Goal: Task Accomplishment & Management: Use online tool/utility

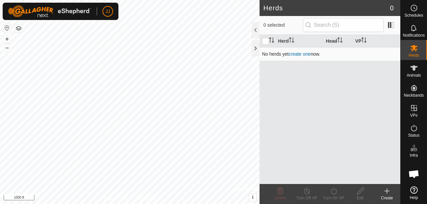
click at [299, 53] on link "create one" at bounding box center [299, 53] width 22 height 5
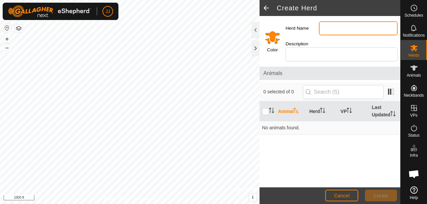
click at [350, 33] on input "Herd Name" at bounding box center [358, 28] width 79 height 14
type input "Fall Group"
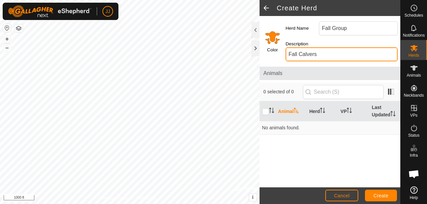
type input "Fall Calvers"
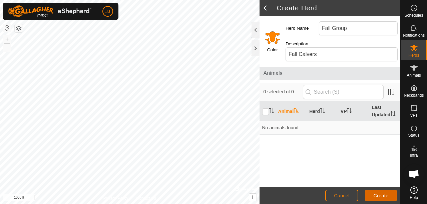
click at [380, 194] on span "Create" at bounding box center [381, 195] width 15 height 5
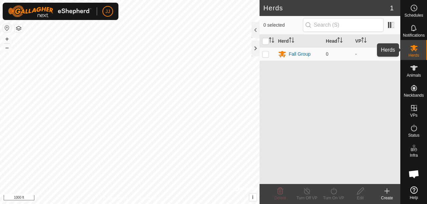
click at [414, 51] on icon at bounding box center [414, 48] width 8 height 8
click at [253, 30] on div at bounding box center [255, 30] width 8 height 16
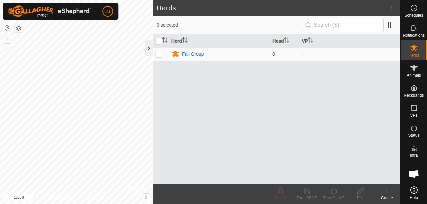
click at [149, 47] on div at bounding box center [149, 48] width 8 height 16
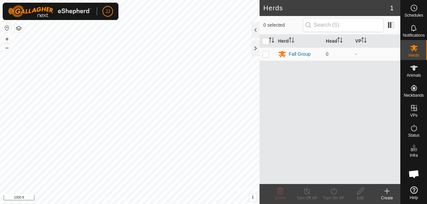
click at [278, 9] on h2 "Herds" at bounding box center [326, 8] width 126 height 8
drag, startPoint x: 414, startPoint y: 49, endPoint x: 278, endPoint y: 107, distance: 147.6
click at [278, 107] on div "Herd Head VP Fall Group 0 -" at bounding box center [329, 109] width 141 height 149
click at [288, 82] on div "Herd Head VP Fall Group 0 -" at bounding box center [329, 109] width 141 height 149
click at [265, 41] on input "checkbox" at bounding box center [265, 41] width 7 height 7
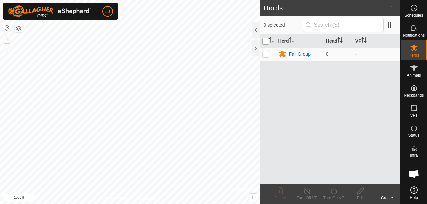
checkbox input "true"
click at [265, 41] on input "checkbox" at bounding box center [265, 41] width 7 height 7
checkbox input "false"
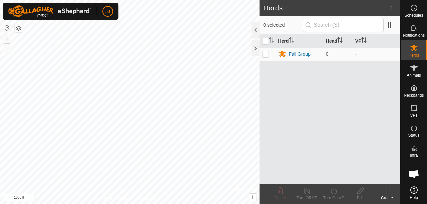
click at [295, 41] on th "Herd" at bounding box center [299, 41] width 48 height 13
click at [292, 41] on icon "Activate to sort" at bounding box center [291, 39] width 5 height 5
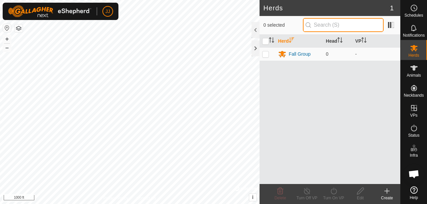
click at [343, 26] on input "text" at bounding box center [343, 25] width 81 height 14
click at [316, 75] on div "Herd Head VP Fall Group 0 -" at bounding box center [329, 109] width 141 height 149
click at [387, 194] on icon at bounding box center [387, 191] width 8 height 8
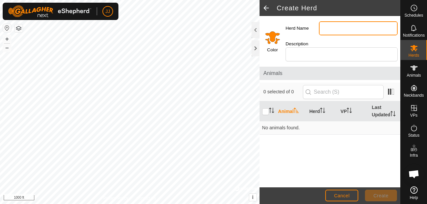
click at [344, 32] on input "Herd Name" at bounding box center [358, 28] width 79 height 14
type input "Spring Group"
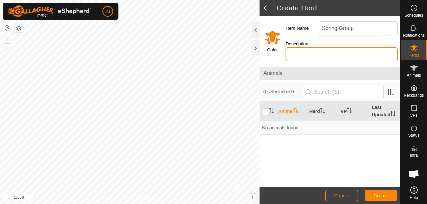
click at [347, 51] on input "Description" at bounding box center [341, 54] width 112 height 14
type input "Spring Calvers"
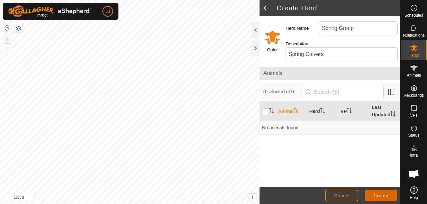
click at [376, 195] on span "Create" at bounding box center [381, 195] width 15 height 5
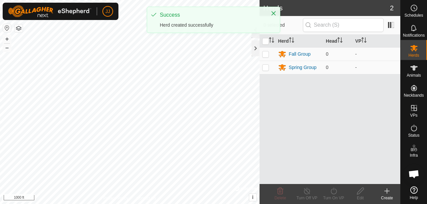
click at [387, 189] on icon at bounding box center [387, 191] width 0 height 5
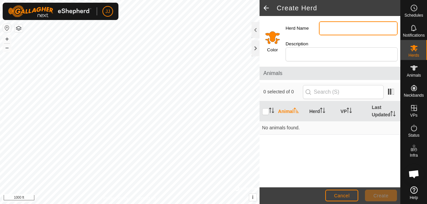
click at [336, 24] on input "Herd Name" at bounding box center [358, 28] width 79 height 14
type input "Bulls"
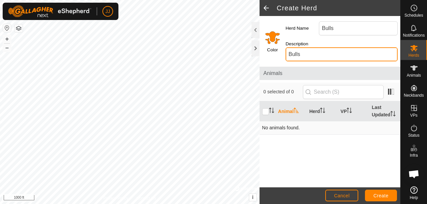
type input "Bulls"
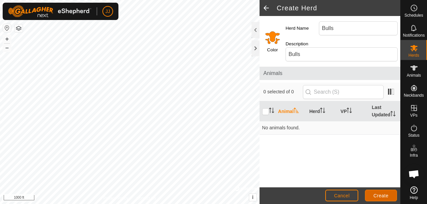
click at [376, 194] on span "Create" at bounding box center [381, 195] width 15 height 5
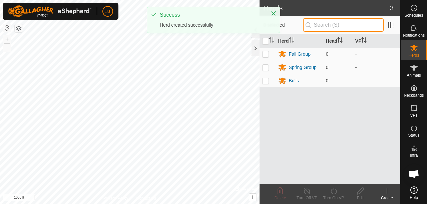
click at [340, 27] on input "text" at bounding box center [343, 25] width 81 height 14
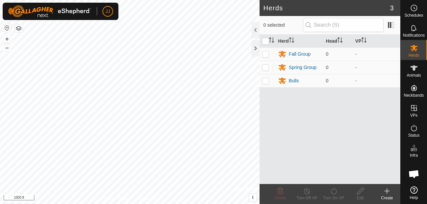
click at [390, 192] on icon at bounding box center [387, 191] width 8 height 8
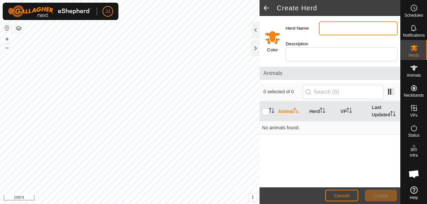
click at [335, 30] on input "Herd Name" at bounding box center [358, 28] width 79 height 14
type input "Heifers"
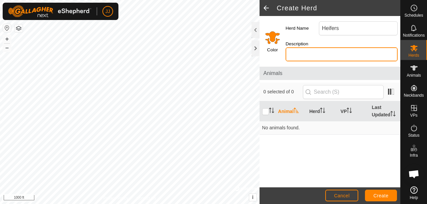
click at [325, 59] on input "Description" at bounding box center [341, 54] width 112 height 14
type input "G"
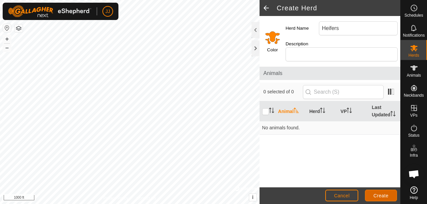
click at [385, 196] on span "Create" at bounding box center [381, 195] width 15 height 5
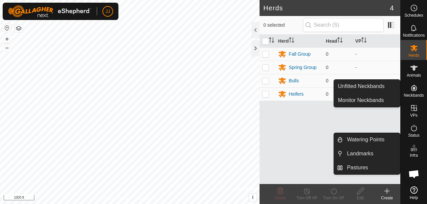
click at [414, 150] on icon at bounding box center [414, 148] width 8 height 8
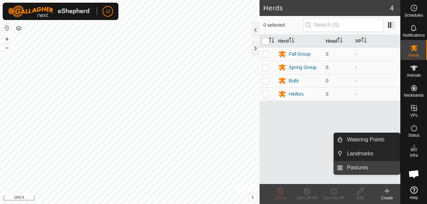
click at [354, 165] on link "Pastures" at bounding box center [371, 167] width 57 height 13
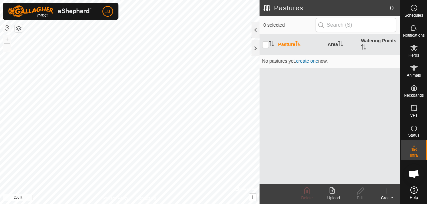
click at [386, 194] on icon at bounding box center [387, 191] width 8 height 8
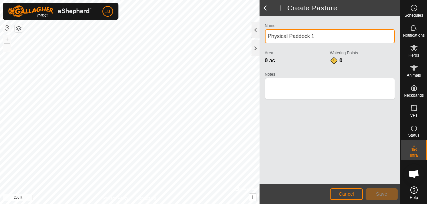
click at [288, 37] on input "Physical Paddock 1" at bounding box center [330, 36] width 130 height 14
type input "Lower Field Paddock 1"
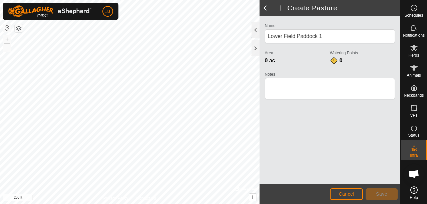
click at [385, 196] on span "Save" at bounding box center [381, 193] width 11 height 5
click at [315, 147] on div "Name [GEOGRAPHIC_DATA] Paddock 1 Area 0 ac Watering Points 0 Notes" at bounding box center [329, 100] width 141 height 168
click at [351, 195] on span "Cancel" at bounding box center [347, 193] width 16 height 5
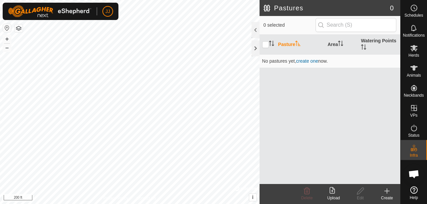
click at [385, 195] on div "Create" at bounding box center [387, 198] width 27 height 6
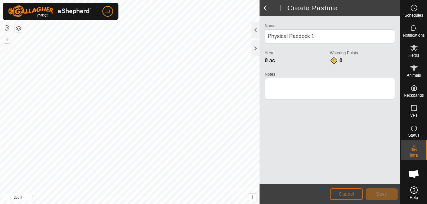
click at [346, 192] on span "Cancel" at bounding box center [347, 193] width 16 height 5
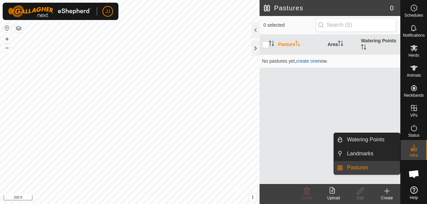
click at [416, 148] on icon at bounding box center [414, 148] width 8 height 8
click at [359, 141] on link "Watering Points" at bounding box center [371, 139] width 57 height 13
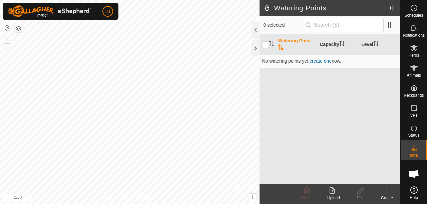
click at [386, 193] on icon at bounding box center [387, 191] width 8 height 8
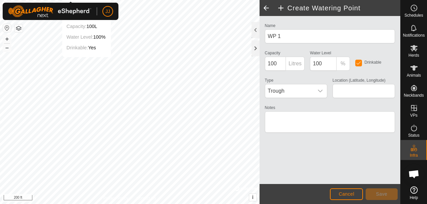
type input "45.810090, -120.894752"
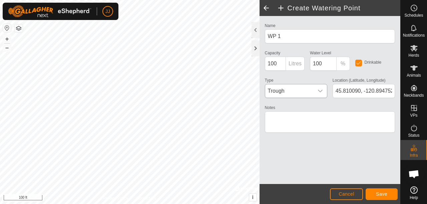
click at [318, 90] on icon "dropdown trigger" at bounding box center [320, 91] width 5 height 3
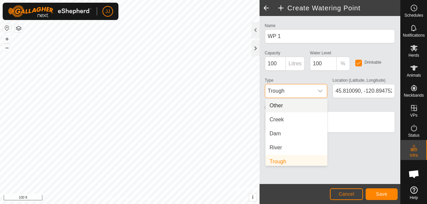
scroll to position [3, 0]
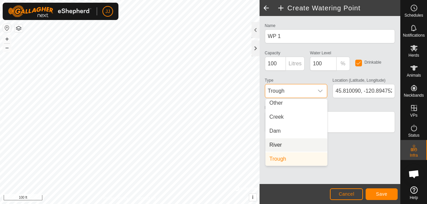
click at [291, 143] on li "River" at bounding box center [296, 144] width 62 height 13
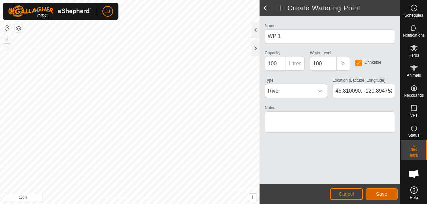
click at [382, 192] on span "Save" at bounding box center [381, 193] width 11 height 5
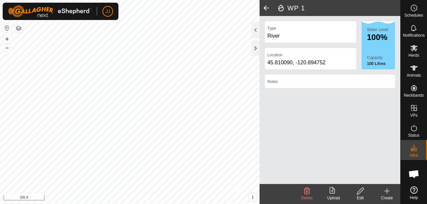
drag, startPoint x: 388, startPoint y: 192, endPoint x: 381, endPoint y: 185, distance: 10.4
click at [388, 192] on icon at bounding box center [387, 191] width 8 height 8
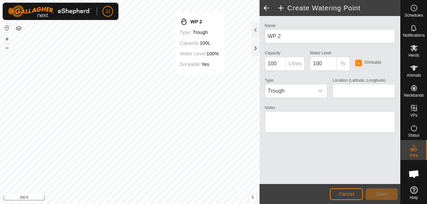
type input "45.810499, -120.891503"
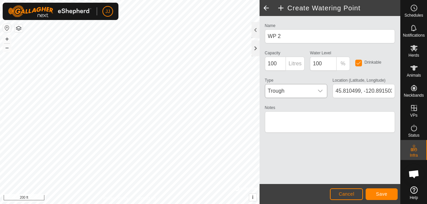
click at [323, 91] on div "dropdown trigger" at bounding box center [319, 90] width 13 height 13
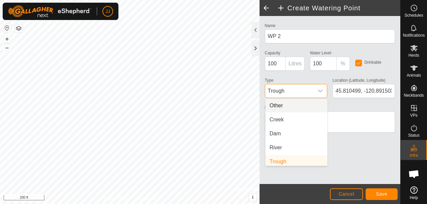
scroll to position [3, 0]
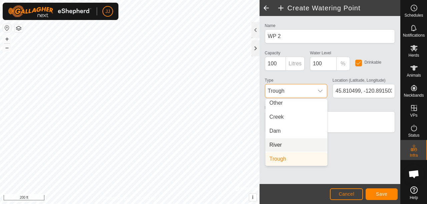
click at [297, 145] on li "River" at bounding box center [296, 144] width 62 height 13
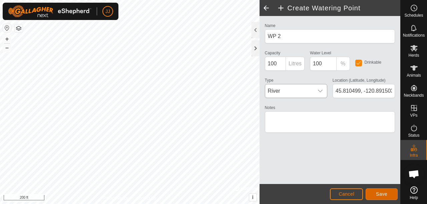
click at [386, 196] on span "Save" at bounding box center [381, 193] width 11 height 5
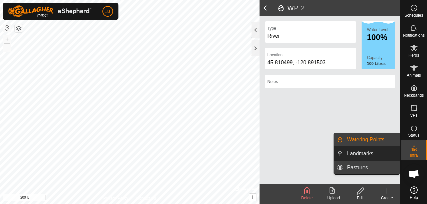
click at [366, 167] on link "Pastures" at bounding box center [371, 167] width 57 height 13
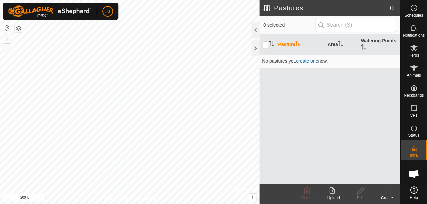
click at [386, 197] on div "Create" at bounding box center [387, 198] width 27 height 6
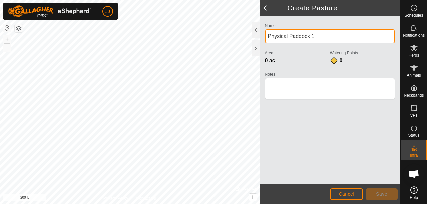
click at [287, 36] on input "Physical Paddock 1" at bounding box center [330, 36] width 130 height 14
type input "Paddock 1"
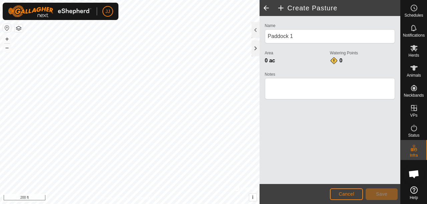
click at [292, 115] on div "Name Paddock 1 Area 0 ac Watering Points 0 Notes" at bounding box center [329, 100] width 141 height 168
click at [384, 195] on span "Save" at bounding box center [381, 193] width 11 height 5
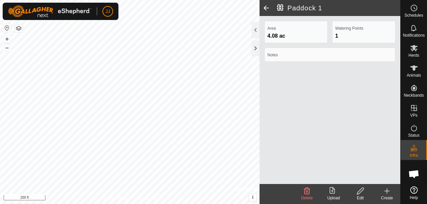
click at [266, 10] on span at bounding box center [265, 8] width 13 height 16
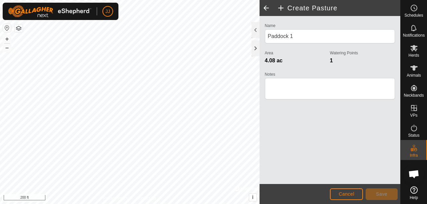
click at [265, 7] on span at bounding box center [265, 8] width 13 height 16
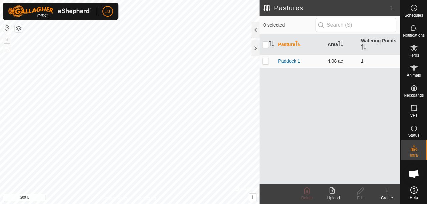
click at [289, 61] on link "Paddock 1" at bounding box center [289, 60] width 22 height 5
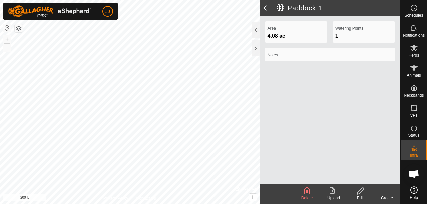
click at [361, 192] on icon at bounding box center [360, 191] width 7 height 7
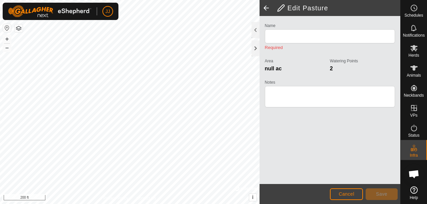
type input "Paddock 1"
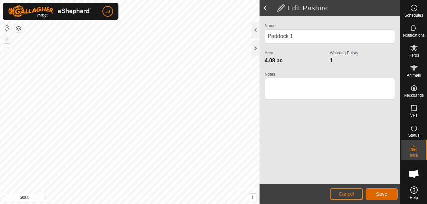
click at [380, 193] on span "Save" at bounding box center [381, 193] width 11 height 5
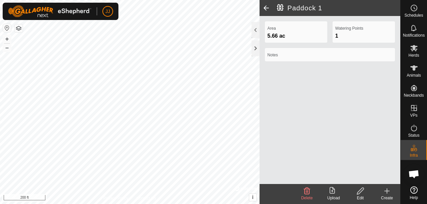
click at [388, 196] on div "Create" at bounding box center [387, 198] width 27 height 6
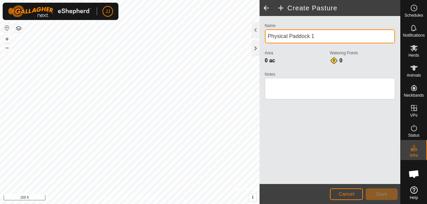
click at [312, 37] on input "Physical Paddock 1" at bounding box center [330, 36] width 130 height 14
click at [314, 35] on input "Physical Paddock 1" at bounding box center [330, 36] width 130 height 14
type input "Physical Paddock 1"
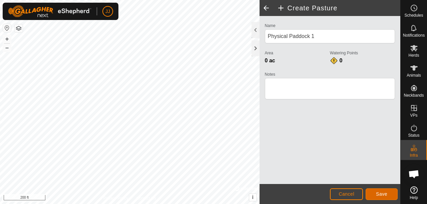
click at [386, 194] on span "Save" at bounding box center [381, 193] width 11 height 5
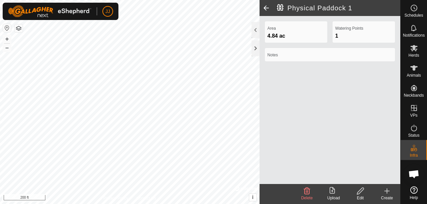
click at [384, 193] on icon at bounding box center [387, 191] width 8 height 8
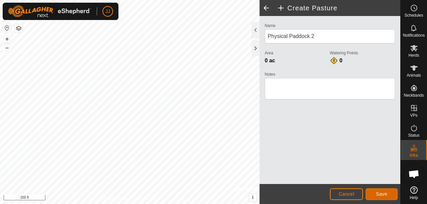
click at [377, 193] on span "Save" at bounding box center [381, 193] width 11 height 5
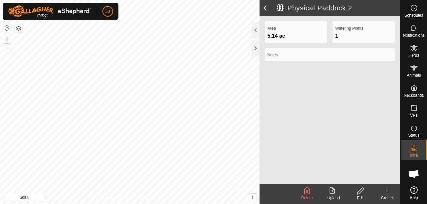
click at [384, 195] on div "Create" at bounding box center [387, 198] width 27 height 6
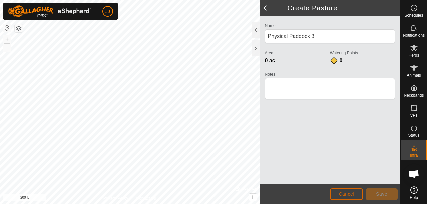
click at [355, 191] on button "Cancel" at bounding box center [346, 194] width 33 height 12
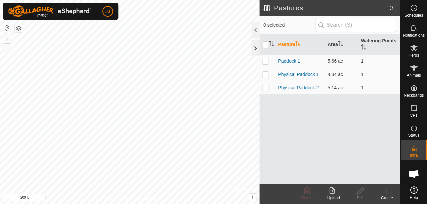
click at [255, 51] on div at bounding box center [255, 48] width 8 height 16
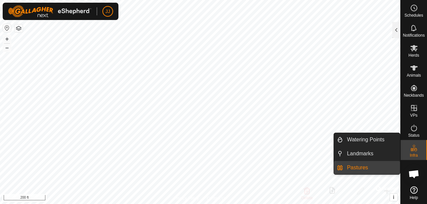
click at [361, 167] on link "Pastures" at bounding box center [371, 167] width 57 height 13
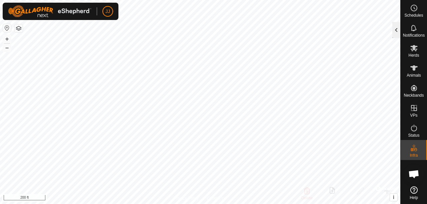
click at [396, 28] on div at bounding box center [396, 30] width 8 height 16
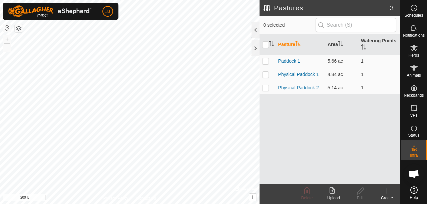
click at [385, 194] on icon at bounding box center [387, 191] width 8 height 8
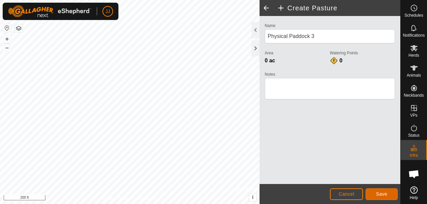
click at [382, 194] on span "Save" at bounding box center [381, 193] width 11 height 5
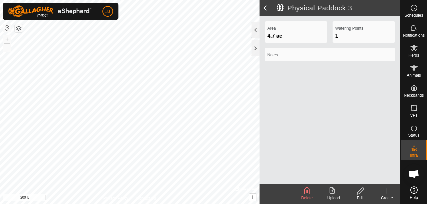
click at [388, 195] on icon at bounding box center [387, 191] width 8 height 8
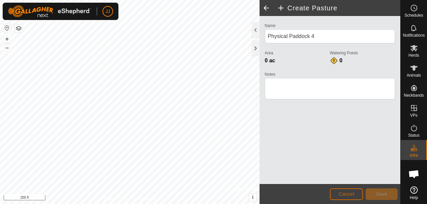
click at [352, 194] on span "Cancel" at bounding box center [347, 193] width 16 height 5
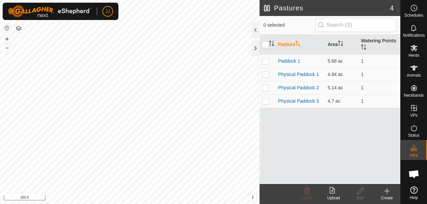
click at [314, 147] on div "Pastures 4 0 selected Pasture Area Watering Points Paddock 1 5.66 ac 1 Physical…" at bounding box center [200, 102] width 400 height 204
click at [388, 194] on icon at bounding box center [387, 191] width 8 height 8
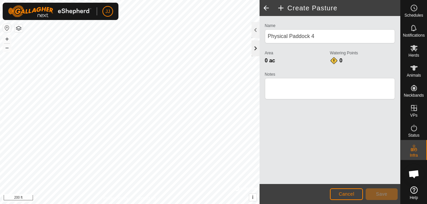
click at [252, 49] on div at bounding box center [255, 48] width 8 height 16
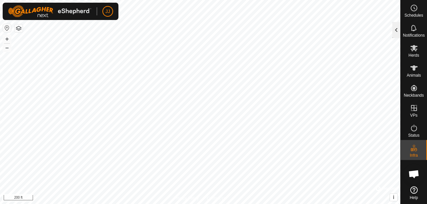
click at [395, 31] on div at bounding box center [396, 30] width 8 height 16
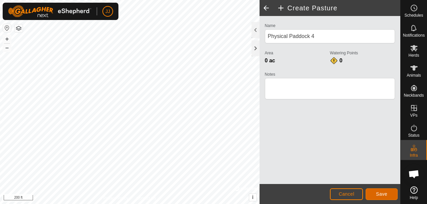
click at [376, 195] on span "Save" at bounding box center [381, 193] width 11 height 5
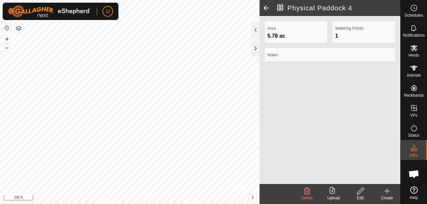
click at [263, 10] on span at bounding box center [265, 8] width 13 height 16
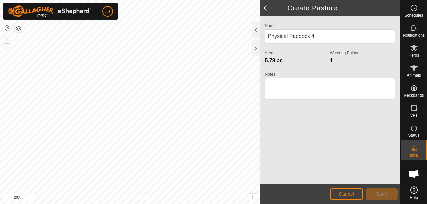
click at [266, 7] on span at bounding box center [265, 8] width 13 height 16
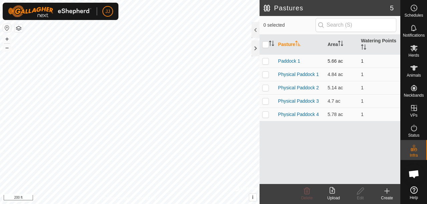
click at [264, 60] on p-checkbox at bounding box center [265, 60] width 7 height 5
click at [264, 61] on p-checkbox at bounding box center [265, 60] width 7 height 5
checkbox input "false"
click at [263, 75] on p-checkbox at bounding box center [265, 74] width 7 height 5
checkbox input "true"
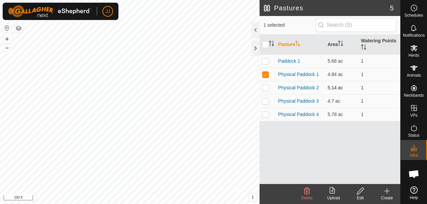
click at [267, 86] on p-checkbox at bounding box center [265, 87] width 7 height 5
checkbox input "true"
click at [265, 74] on p-checkbox at bounding box center [265, 74] width 7 height 5
checkbox input "false"
click at [266, 88] on p-checkbox at bounding box center [265, 87] width 7 height 5
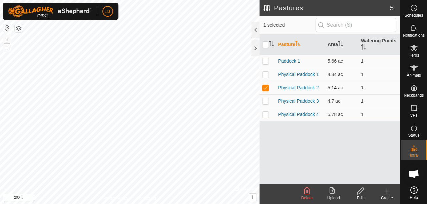
checkbox input "false"
click at [266, 101] on p-checkbox at bounding box center [265, 100] width 7 height 5
click at [266, 100] on p-checkbox at bounding box center [265, 100] width 7 height 5
checkbox input "false"
click at [267, 59] on p-checkbox at bounding box center [265, 60] width 7 height 5
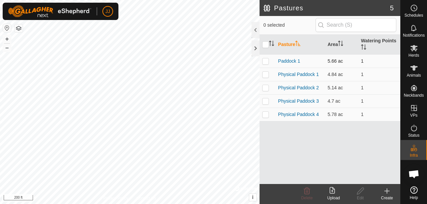
checkbox input "true"
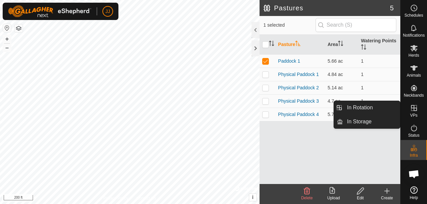
click at [413, 108] on icon at bounding box center [414, 108] width 8 height 8
click at [353, 110] on link "In Rotation" at bounding box center [371, 107] width 57 height 13
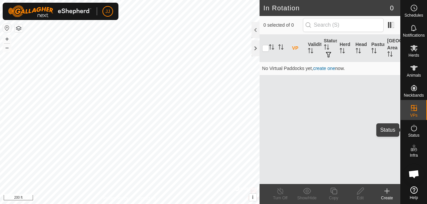
click at [411, 127] on icon at bounding box center [414, 128] width 6 height 7
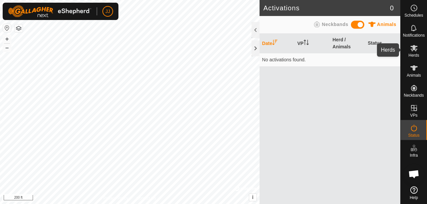
click at [410, 49] on icon at bounding box center [413, 48] width 7 height 6
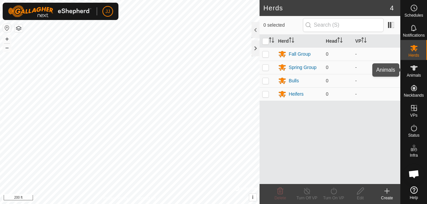
click at [409, 70] on es-animals-svg-icon at bounding box center [414, 68] width 12 height 11
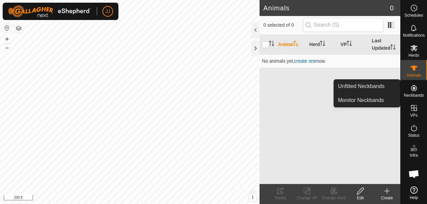
click at [413, 93] on es-neckbands-svg-icon at bounding box center [414, 88] width 12 height 11
click at [419, 91] on es-neckbands-svg-icon at bounding box center [414, 88] width 12 height 11
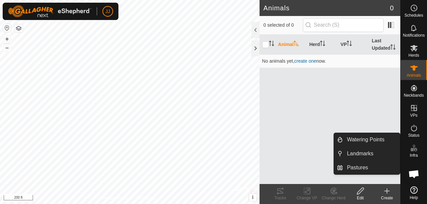
click at [414, 151] on icon at bounding box center [414, 148] width 8 height 8
click at [358, 153] on link "Landmarks" at bounding box center [371, 153] width 57 height 13
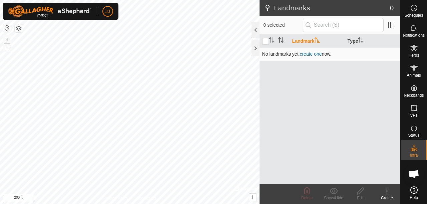
click at [314, 53] on link "create one" at bounding box center [310, 53] width 22 height 5
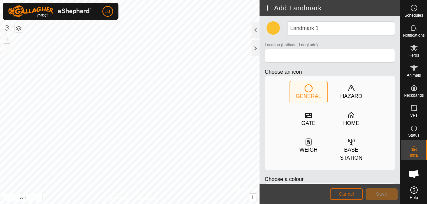
click at [344, 197] on button "Cancel" at bounding box center [346, 194] width 33 height 12
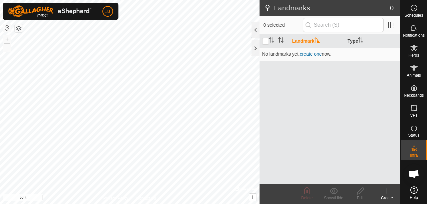
click at [412, 172] on span "Open chat" at bounding box center [413, 174] width 11 height 9
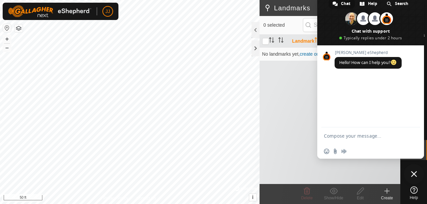
click at [422, 2] on span at bounding box center [370, 20] width 107 height 50
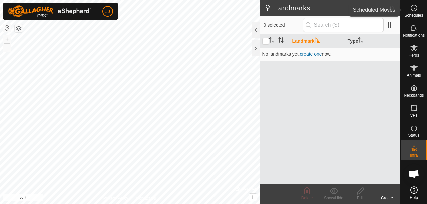
click at [416, 10] on icon at bounding box center [414, 8] width 8 height 8
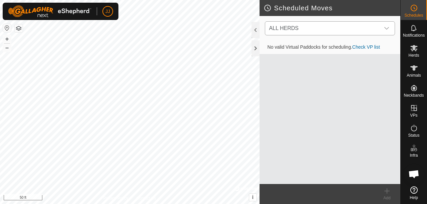
click at [387, 24] on div "dropdown trigger" at bounding box center [386, 28] width 13 height 13
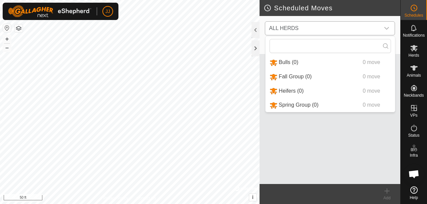
click at [388, 28] on icon "dropdown trigger" at bounding box center [386, 28] width 5 height 3
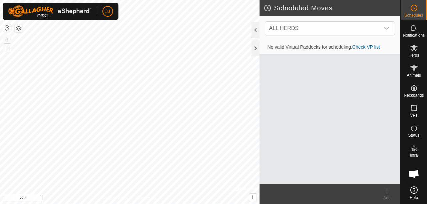
click at [361, 47] on link "Check VP list" at bounding box center [366, 46] width 28 height 5
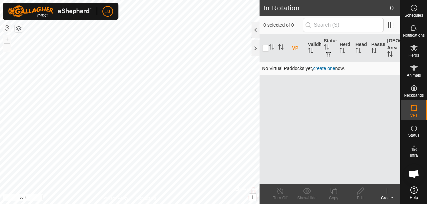
click at [319, 68] on link "create one" at bounding box center [324, 68] width 22 height 5
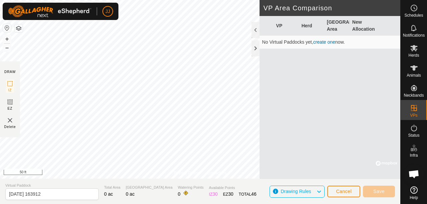
click at [325, 42] on link "create one" at bounding box center [324, 41] width 22 height 5
click at [318, 192] on icon at bounding box center [318, 191] width 5 height 9
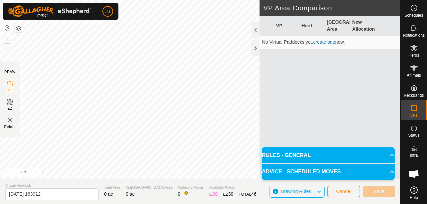
click at [389, 155] on p-accordion-header "RULES - GENERAL" at bounding box center [328, 155] width 133 height 16
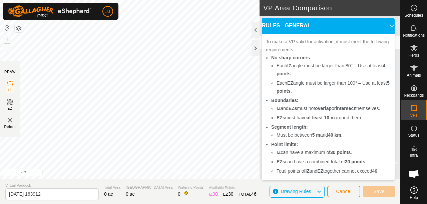
scroll to position [25, 0]
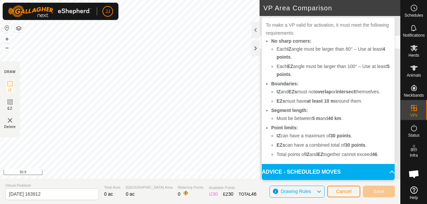
click at [382, 173] on p-accordion-header "ADVICE - SCHEDULED MOVES" at bounding box center [328, 172] width 133 height 16
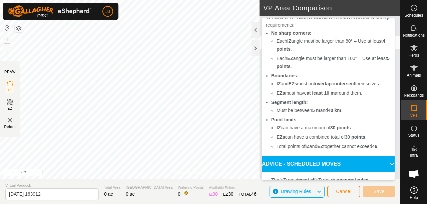
scroll to position [78, 0]
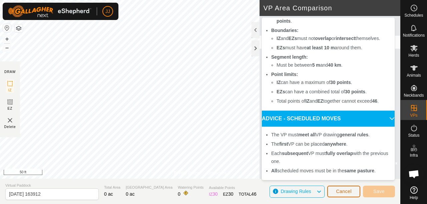
click at [351, 191] on span "Cancel" at bounding box center [344, 191] width 16 height 5
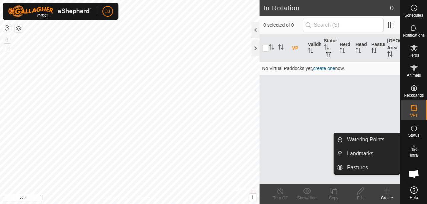
click at [413, 150] on icon at bounding box center [414, 148] width 8 height 8
click at [360, 164] on link "Pastures" at bounding box center [371, 167] width 57 height 13
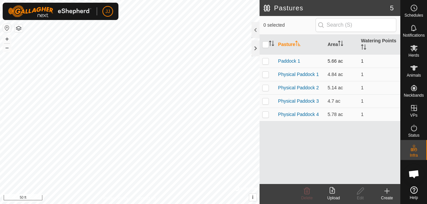
click at [265, 61] on p-checkbox at bounding box center [265, 60] width 7 height 5
click at [308, 193] on icon at bounding box center [307, 191] width 8 height 8
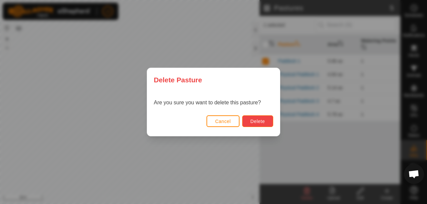
click at [249, 121] on button "Delete" at bounding box center [257, 121] width 31 height 12
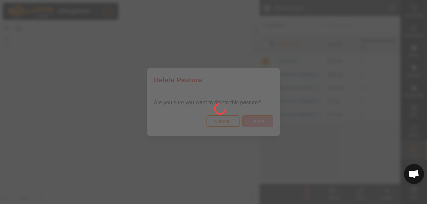
checkbox input "false"
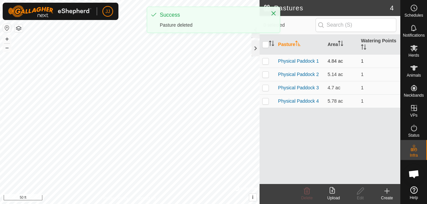
click at [262, 59] on p-checkbox at bounding box center [265, 60] width 7 height 5
checkbox input "true"
click at [306, 195] on div "Delete" at bounding box center [306, 198] width 27 height 6
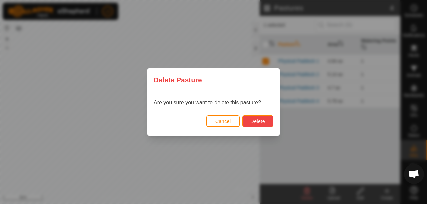
click at [253, 122] on span "Delete" at bounding box center [257, 121] width 14 height 5
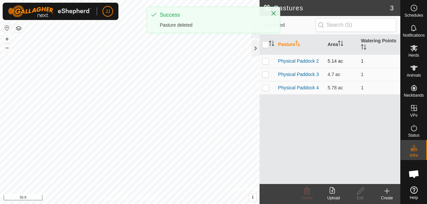
click at [264, 61] on p-checkbox at bounding box center [265, 60] width 7 height 5
click at [304, 191] on icon at bounding box center [307, 191] width 6 height 7
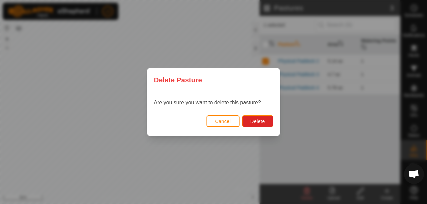
click at [261, 113] on div "Are you sure you want to delete this pasture?" at bounding box center [213, 102] width 133 height 21
click at [261, 121] on span "Delete" at bounding box center [257, 121] width 14 height 5
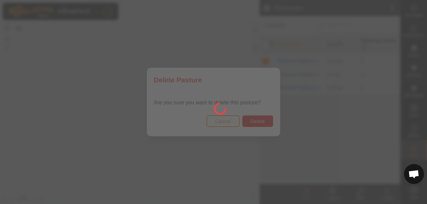
checkbox input "false"
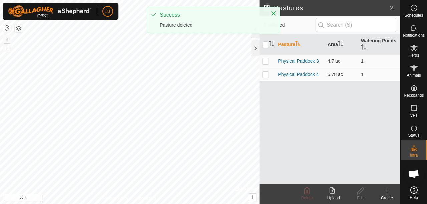
click at [267, 72] on p-checkbox at bounding box center [265, 74] width 7 height 5
click at [304, 196] on span "Delete" at bounding box center [307, 198] width 12 height 5
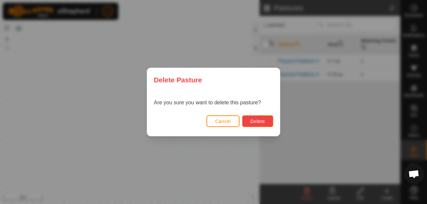
click at [256, 125] on button "Delete" at bounding box center [257, 121] width 31 height 12
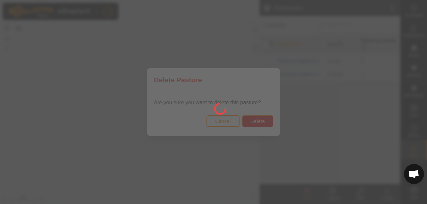
checkbox input "false"
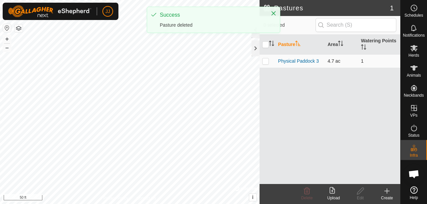
click at [267, 58] on p-checkbox at bounding box center [265, 60] width 7 height 5
checkbox input "true"
click at [306, 195] on div "Delete" at bounding box center [306, 198] width 27 height 6
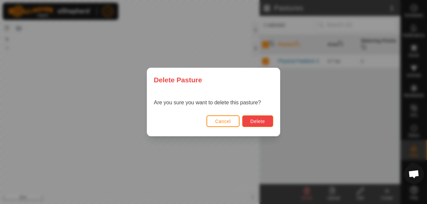
click at [256, 116] on button "Delete" at bounding box center [257, 121] width 31 height 12
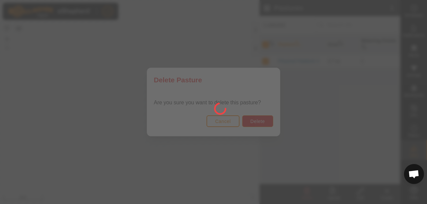
checkbox input "false"
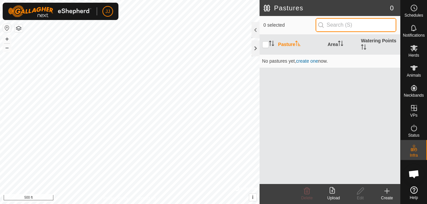
click at [335, 25] on input "text" at bounding box center [355, 25] width 81 height 14
click at [387, 192] on icon at bounding box center [387, 191] width 8 height 8
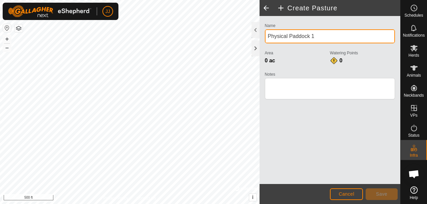
drag, startPoint x: 318, startPoint y: 36, endPoint x: 266, endPoint y: 42, distance: 53.1
click at [266, 42] on input "Physical Paddock 1" at bounding box center [330, 36] width 130 height 14
type input "Home Place"
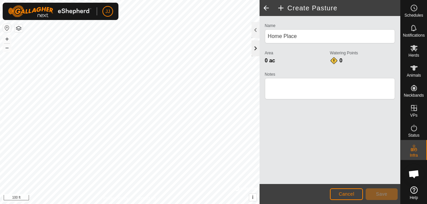
click at [255, 46] on div at bounding box center [255, 48] width 8 height 16
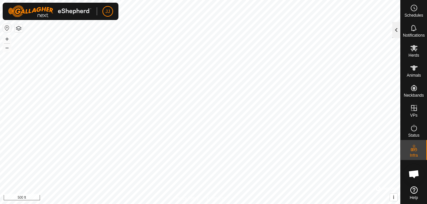
click at [396, 30] on div at bounding box center [396, 30] width 8 height 16
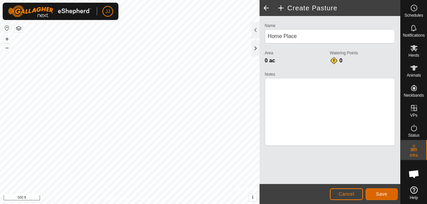
click at [380, 193] on span "Save" at bounding box center [381, 193] width 11 height 5
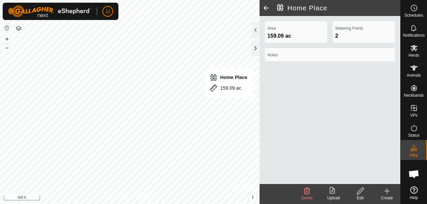
click at [388, 191] on icon at bounding box center [387, 191] width 5 height 0
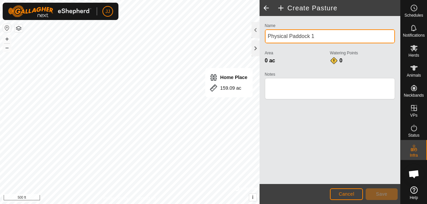
click at [315, 35] on input "Physical Paddock 1" at bounding box center [330, 36] width 130 height 14
type input "P"
type input "A"
type input "Home Above the road"
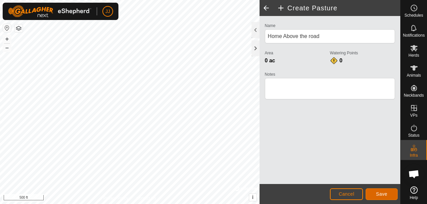
click at [380, 191] on button "Save" at bounding box center [382, 194] width 32 height 12
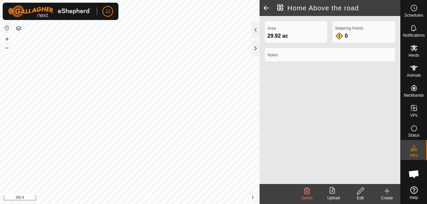
click at [390, 191] on icon at bounding box center [387, 191] width 8 height 8
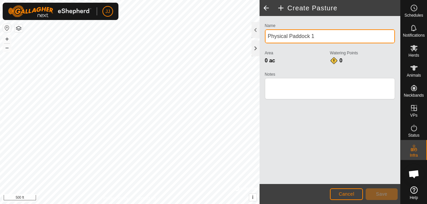
drag, startPoint x: 316, startPoint y: 35, endPoint x: 263, endPoint y: 41, distance: 54.0
click at [263, 41] on div "Name Physical Paddock 1 Area 0 ac Watering Points 0 Notes" at bounding box center [329, 64] width 135 height 86
type input "Pauls"
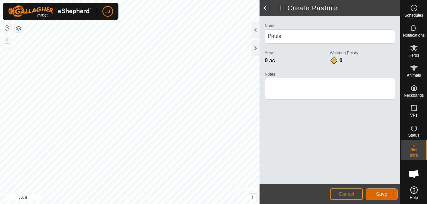
click at [388, 196] on button "Save" at bounding box center [382, 194] width 32 height 12
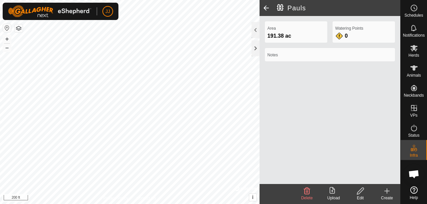
click at [385, 191] on icon at bounding box center [387, 191] width 5 height 0
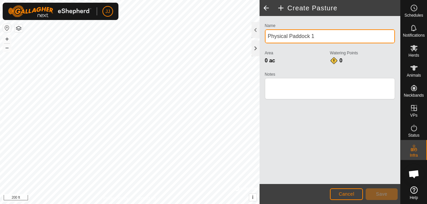
drag, startPoint x: 326, startPoint y: 35, endPoint x: 266, endPoint y: 38, distance: 59.8
click at [266, 38] on input "Physical Paddock 1" at bounding box center [330, 36] width 130 height 14
type input "Jays Home"
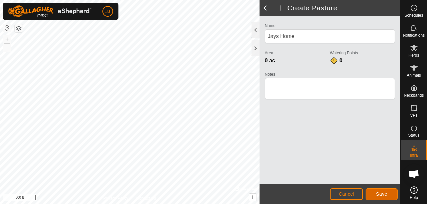
click at [380, 193] on span "Save" at bounding box center [381, 193] width 11 height 5
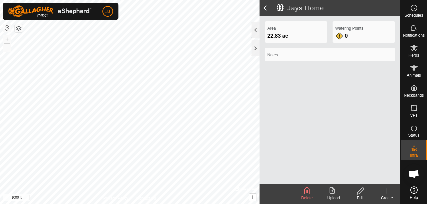
click at [264, 7] on span at bounding box center [265, 8] width 13 height 16
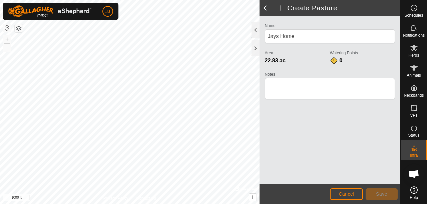
click at [264, 7] on span at bounding box center [265, 8] width 13 height 16
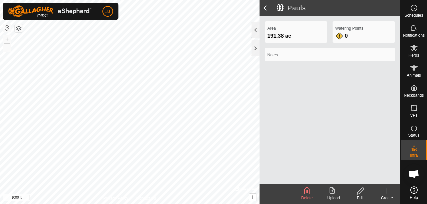
click at [264, 7] on span at bounding box center [265, 8] width 13 height 16
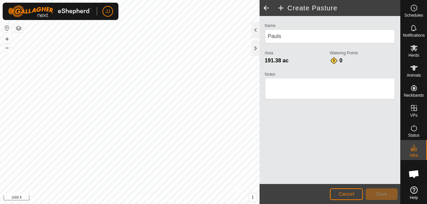
click at [264, 7] on span at bounding box center [265, 8] width 13 height 16
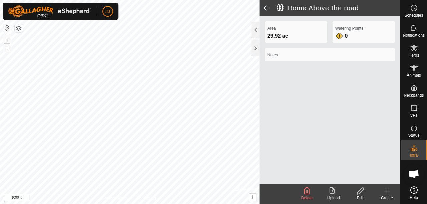
click at [264, 7] on span at bounding box center [265, 8] width 13 height 16
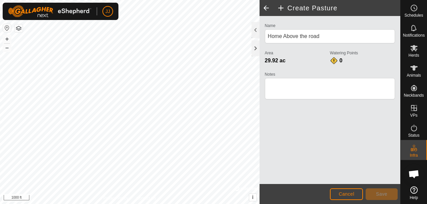
click at [264, 7] on span at bounding box center [265, 8] width 13 height 16
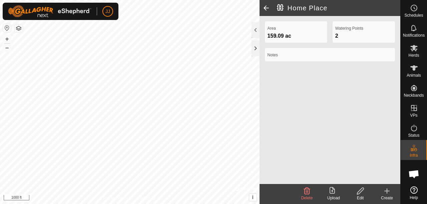
click at [264, 7] on span at bounding box center [265, 8] width 13 height 16
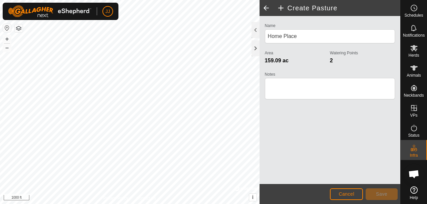
click at [264, 7] on span at bounding box center [265, 8] width 13 height 16
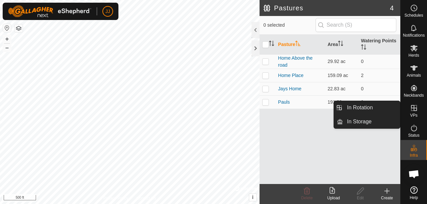
click at [414, 111] on icon at bounding box center [414, 108] width 6 height 6
click at [410, 107] on icon at bounding box center [414, 108] width 8 height 8
click at [352, 120] on link "In Storage" at bounding box center [371, 121] width 57 height 13
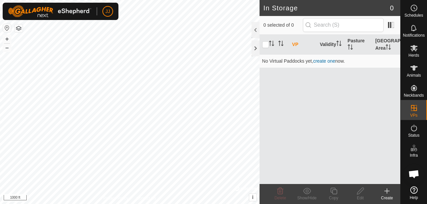
click at [266, 204] on html "JJ Schedules Notifications Herds Animals Neckbands VPs Status Infra Heatmap Hel…" at bounding box center [213, 102] width 427 height 204
click at [225, 204] on html "JJ Schedules Notifications Herds Animals Neckbands VPs Status Infra Heatmap Hel…" at bounding box center [213, 102] width 427 height 204
click at [204, 204] on html "JJ Schedules Notifications Herds Animals Neckbands VPs Status Infra Heatmap Hel…" at bounding box center [213, 102] width 427 height 204
click at [205, 204] on html "JJ Schedules Notifications Herds Animals Neckbands VPs Status Infra Heatmap Hel…" at bounding box center [213, 102] width 427 height 204
click at [389, 192] on icon at bounding box center [387, 191] width 8 height 8
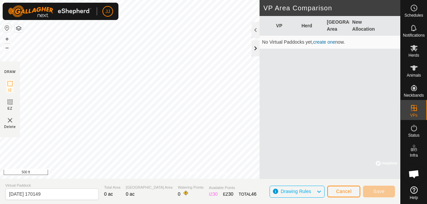
click at [256, 47] on div at bounding box center [255, 48] width 8 height 16
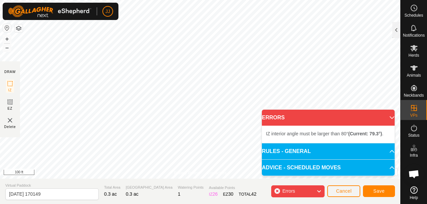
drag, startPoint x: 256, startPoint y: 47, endPoint x: 381, endPoint y: 122, distance: 145.7
click at [386, 119] on p-accordion-header "ERRORS" at bounding box center [328, 118] width 133 height 16
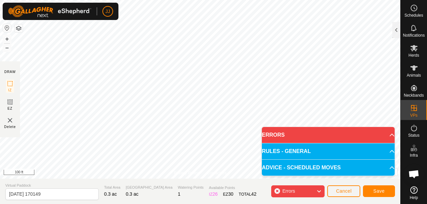
click at [392, 133] on p-accordion-header "ERRORS" at bounding box center [328, 135] width 133 height 16
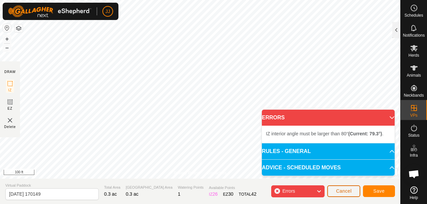
click at [343, 191] on span "Cancel" at bounding box center [344, 190] width 16 height 5
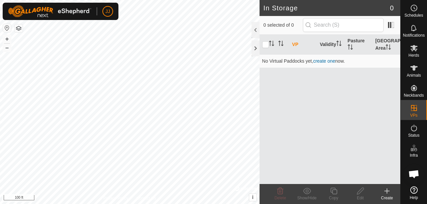
click at [385, 194] on icon at bounding box center [387, 191] width 8 height 8
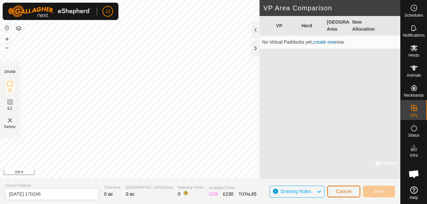
click at [348, 189] on span "Cancel" at bounding box center [344, 191] width 16 height 5
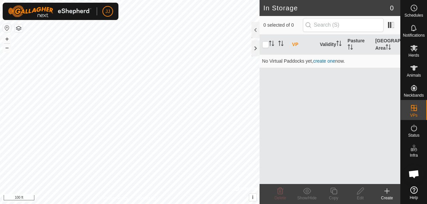
click at [386, 192] on icon at bounding box center [387, 191] width 8 height 8
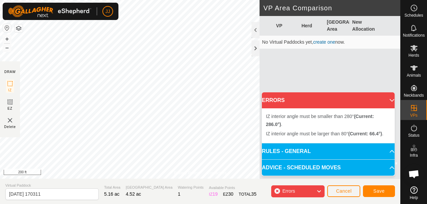
drag, startPoint x: 322, startPoint y: 191, endPoint x: 317, endPoint y: 193, distance: 4.9
click at [322, 191] on div "Errors" at bounding box center [297, 191] width 53 height 12
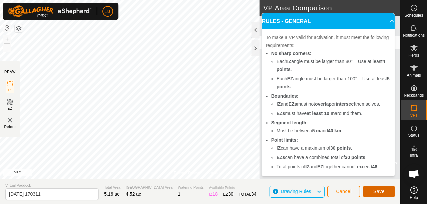
click at [385, 193] on button "Save" at bounding box center [379, 192] width 32 height 12
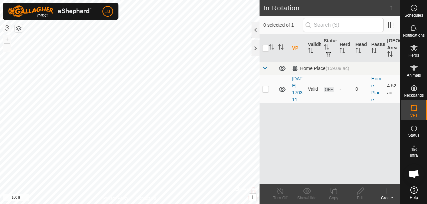
click at [388, 195] on div "Create" at bounding box center [387, 198] width 27 height 6
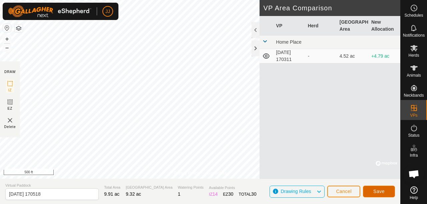
click at [386, 190] on button "Save" at bounding box center [379, 192] width 32 height 12
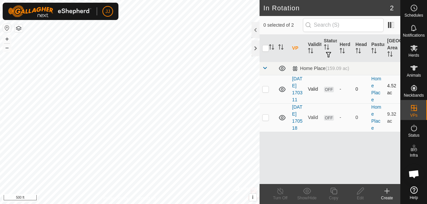
click at [266, 91] on p-checkbox at bounding box center [265, 88] width 7 height 5
checkbox input "true"
click at [264, 120] on p-checkbox at bounding box center [265, 117] width 7 height 5
checkbox input "true"
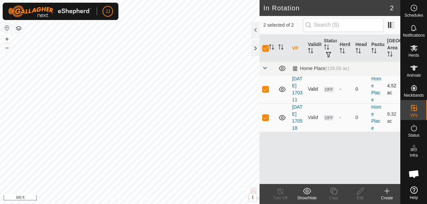
click at [263, 92] on p-checkbox at bounding box center [265, 88] width 7 height 5
checkbox input "false"
click at [263, 92] on p-checkbox at bounding box center [265, 88] width 7 height 5
checkbox input "true"
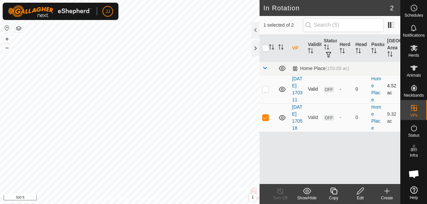
checkbox input "true"
click at [255, 28] on div at bounding box center [255, 30] width 8 height 16
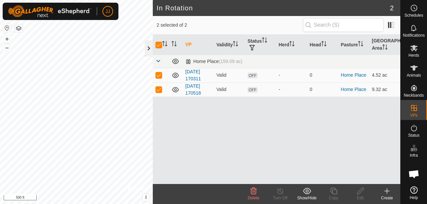
click at [148, 49] on div at bounding box center [149, 48] width 8 height 16
